Goal: Find specific page/section: Find specific page/section

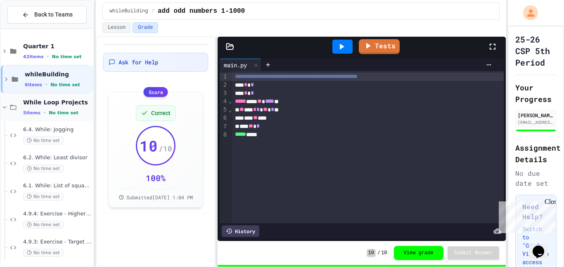
click at [47, 102] on span "While Loop Projects" at bounding box center [57, 102] width 69 height 7
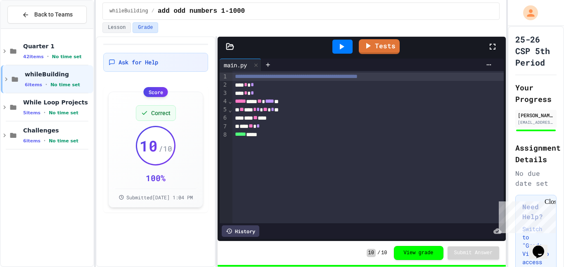
click at [47, 102] on span "While Loop Projects" at bounding box center [57, 102] width 69 height 7
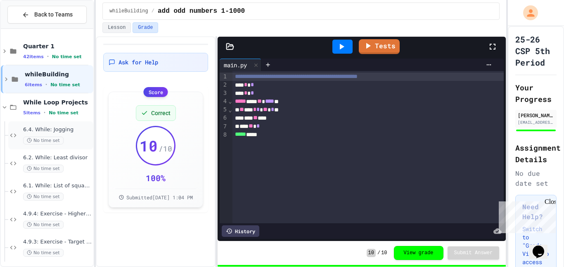
click at [52, 125] on div "6.4. While: Jogging No time set" at bounding box center [50, 135] width 85 height 28
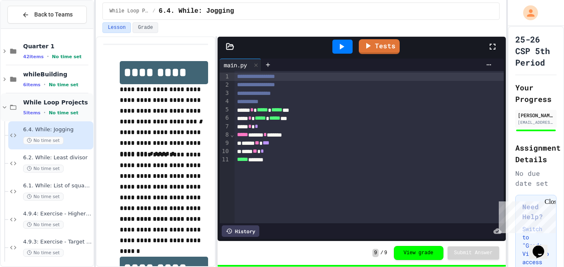
click at [58, 105] on span "While Loop Projects" at bounding box center [57, 102] width 69 height 7
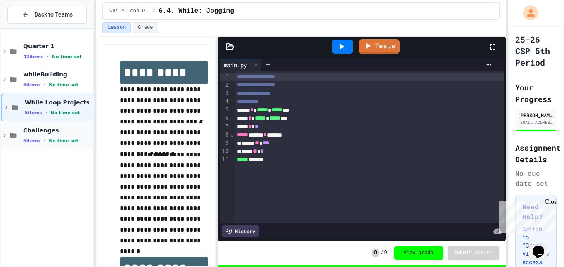
click at [50, 129] on span "Challenges" at bounding box center [57, 130] width 69 height 7
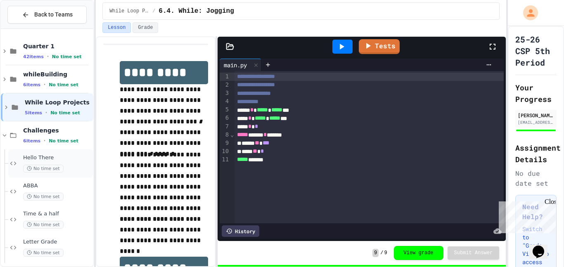
click at [48, 165] on span "No time set" at bounding box center [43, 169] width 40 height 8
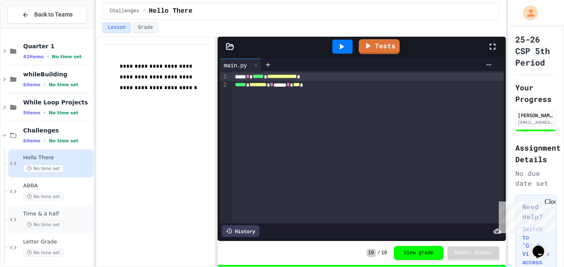
scroll to position [60, 0]
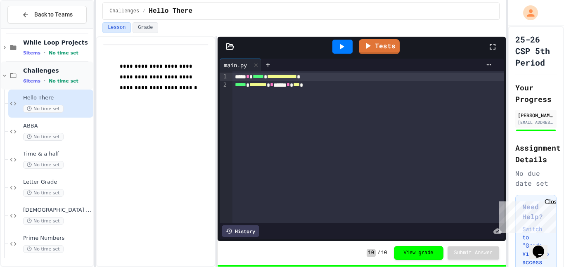
click at [34, 75] on div "Challenges 6 items • No time set" at bounding box center [57, 75] width 69 height 17
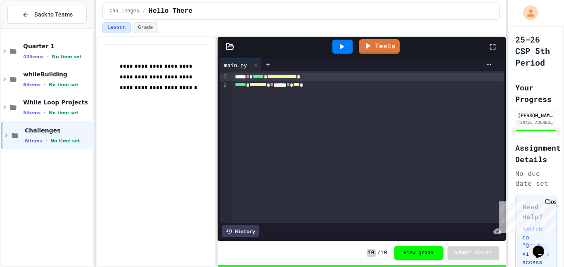
click at [51, 189] on div "Quarter 1 42 items • No time set whileBuilding 6 items • No time set While Loop…" at bounding box center [47, 147] width 92 height 231
